Goal: Navigation & Orientation: Find specific page/section

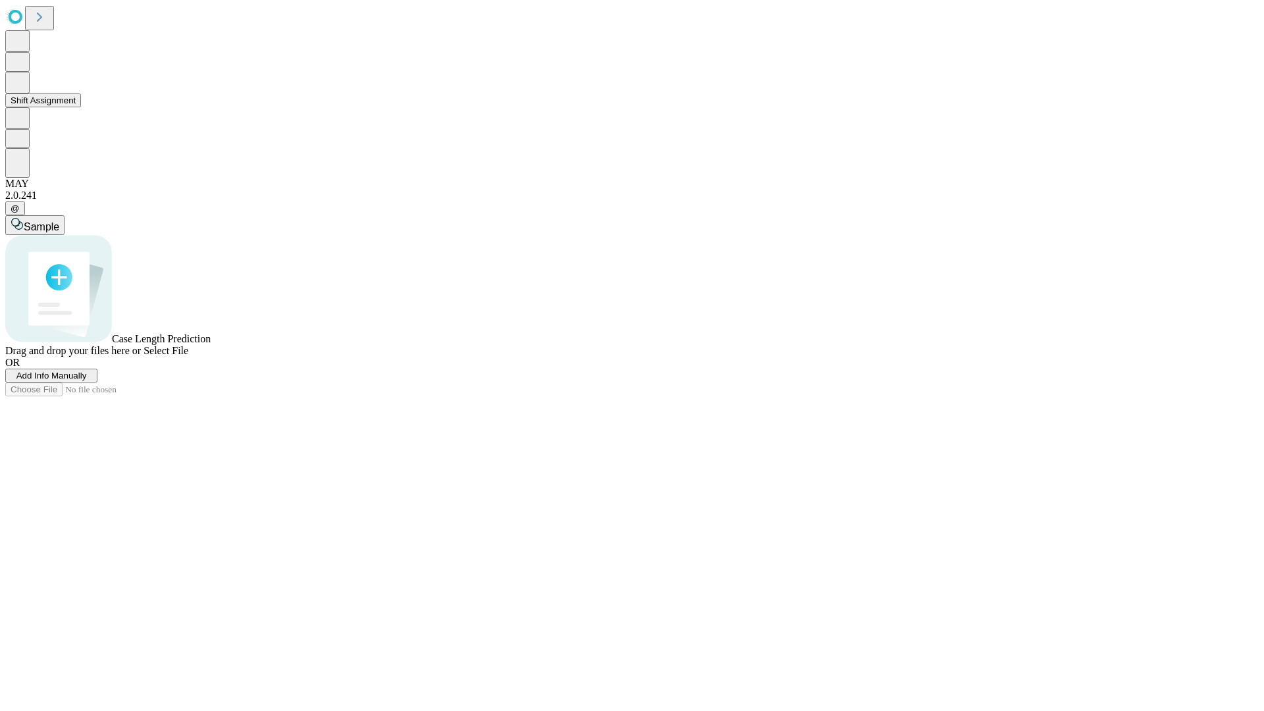
click at [81, 107] on button "Shift Assignment" at bounding box center [43, 100] width 76 height 14
